Goal: Task Accomplishment & Management: Use online tool/utility

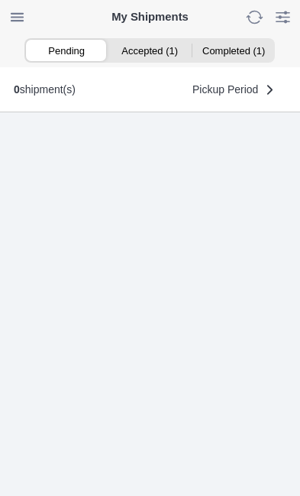
click at [156, 44] on ion-segment-button "Accepted (1)" at bounding box center [149, 50] width 83 height 21
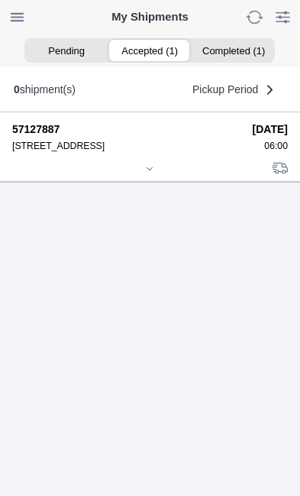
click at [161, 176] on div at bounding box center [150, 169] width 276 height 11
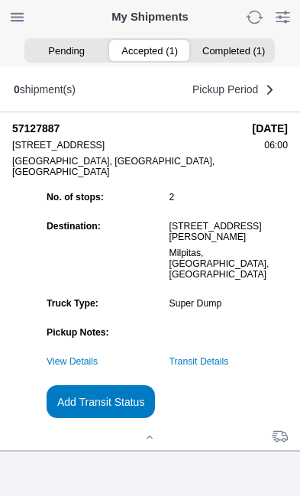
scroll to position [166, 0]
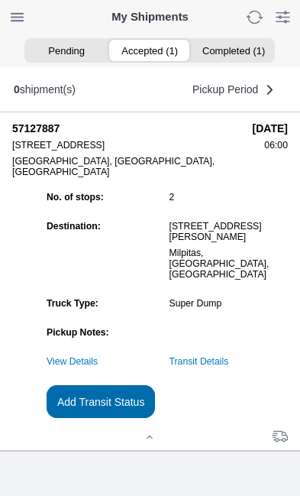
click at [0, 0] on slot "Add Transit Status" at bounding box center [0, 0] width 0 height 0
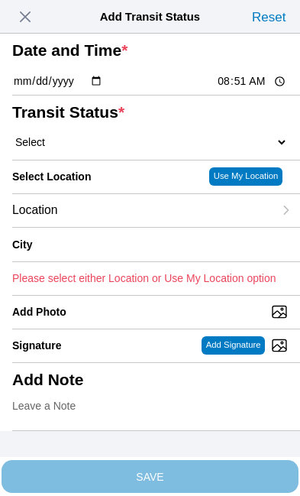
click at [250, 89] on input "08:51" at bounding box center [252, 81] width 72 height 16
type input "07:20"
click at [108, 149] on select "Select Arrive at Drop Off Arrive at Pickup Break Start Break Stop Depart Drop O…" at bounding box center [150, 142] width 276 height 14
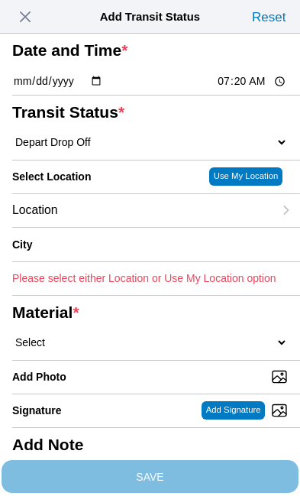
click at [126, 227] on div "Location" at bounding box center [142, 210] width 261 height 33
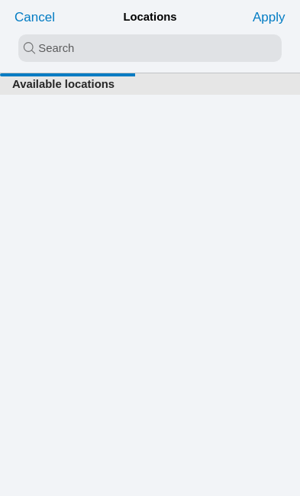
click at [46, 45] on input "search text" at bounding box center [150, 48] width 264 height 28
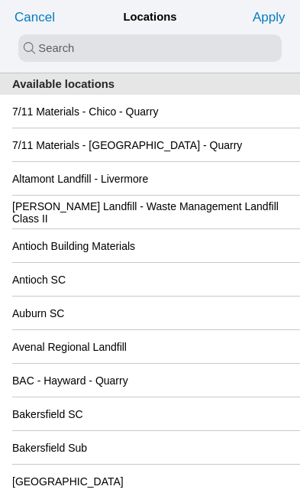
click at [0, 0] on slot "Cancel" at bounding box center [0, 0] width 0 height 0
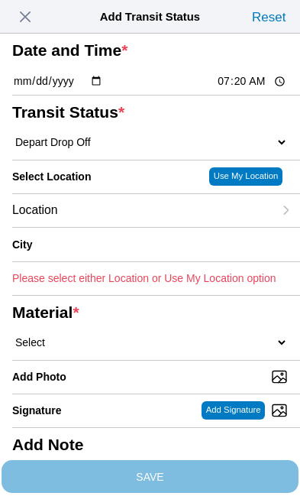
click at [189, 149] on select "Select Arrive at Drop Off Arrive at Pickup Break Start Break Stop Depart Drop O…" at bounding box center [150, 142] width 276 height 14
select select "DPTPULOC"
click at [125, 227] on div "Location" at bounding box center [142, 210] width 261 height 33
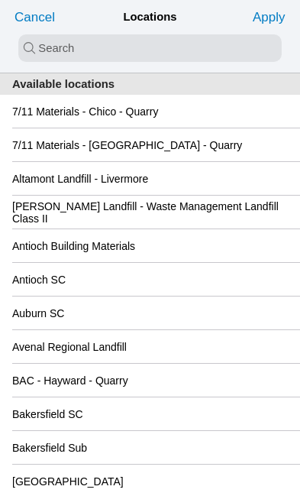
click at [63, 41] on input "search text" at bounding box center [150, 48] width 264 height 28
type input "fre"
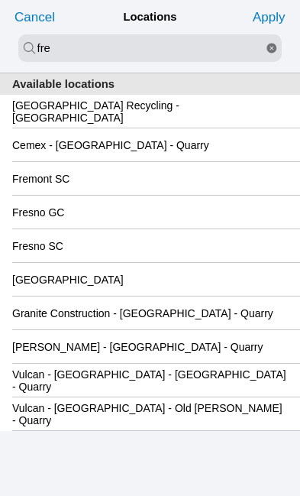
click at [136, 193] on div "Fremont SC" at bounding box center [150, 178] width 276 height 33
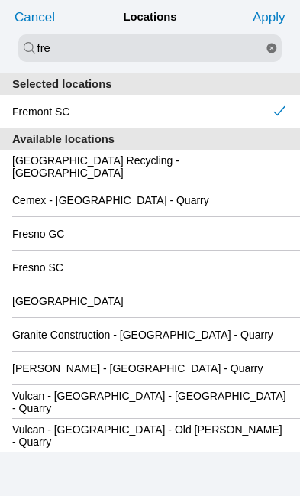
click at [0, 0] on slot "Apply" at bounding box center [0, 0] width 0 height 0
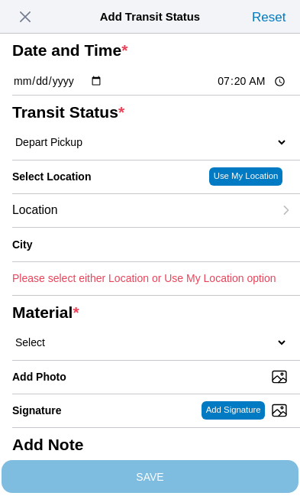
type input "Fremont"
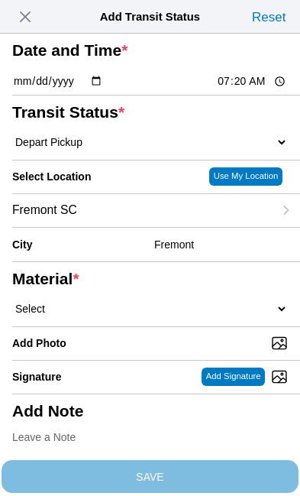
click at [115, 316] on select "Select 1" x 3" Rock 1" x 4" Rock 2" x 4" Rock Asphalt Cold Patch Backfill Spec …" at bounding box center [150, 309] width 276 height 14
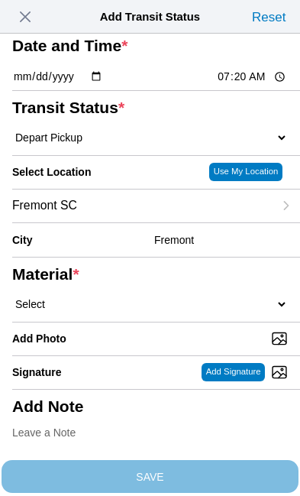
select select "708654"
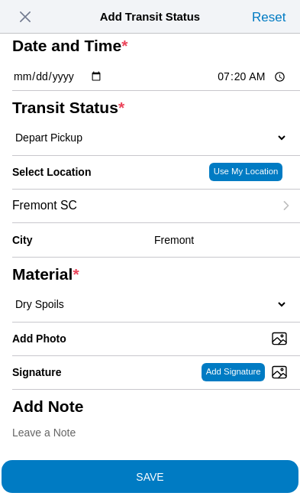
click at [208, 471] on span "SAVE" at bounding box center [150, 476] width 276 height 11
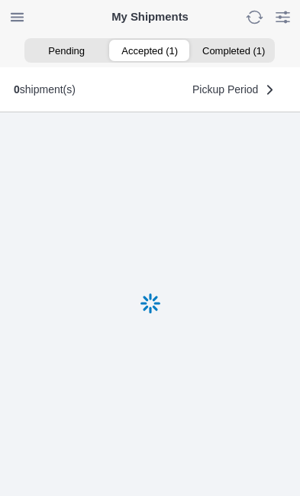
scroll to position [1, 0]
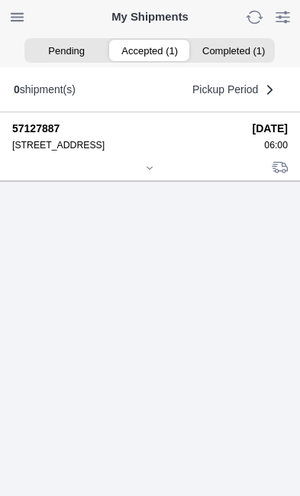
click at [159, 175] on div at bounding box center [150, 168] width 276 height 11
